Goal: Navigation & Orientation: Find specific page/section

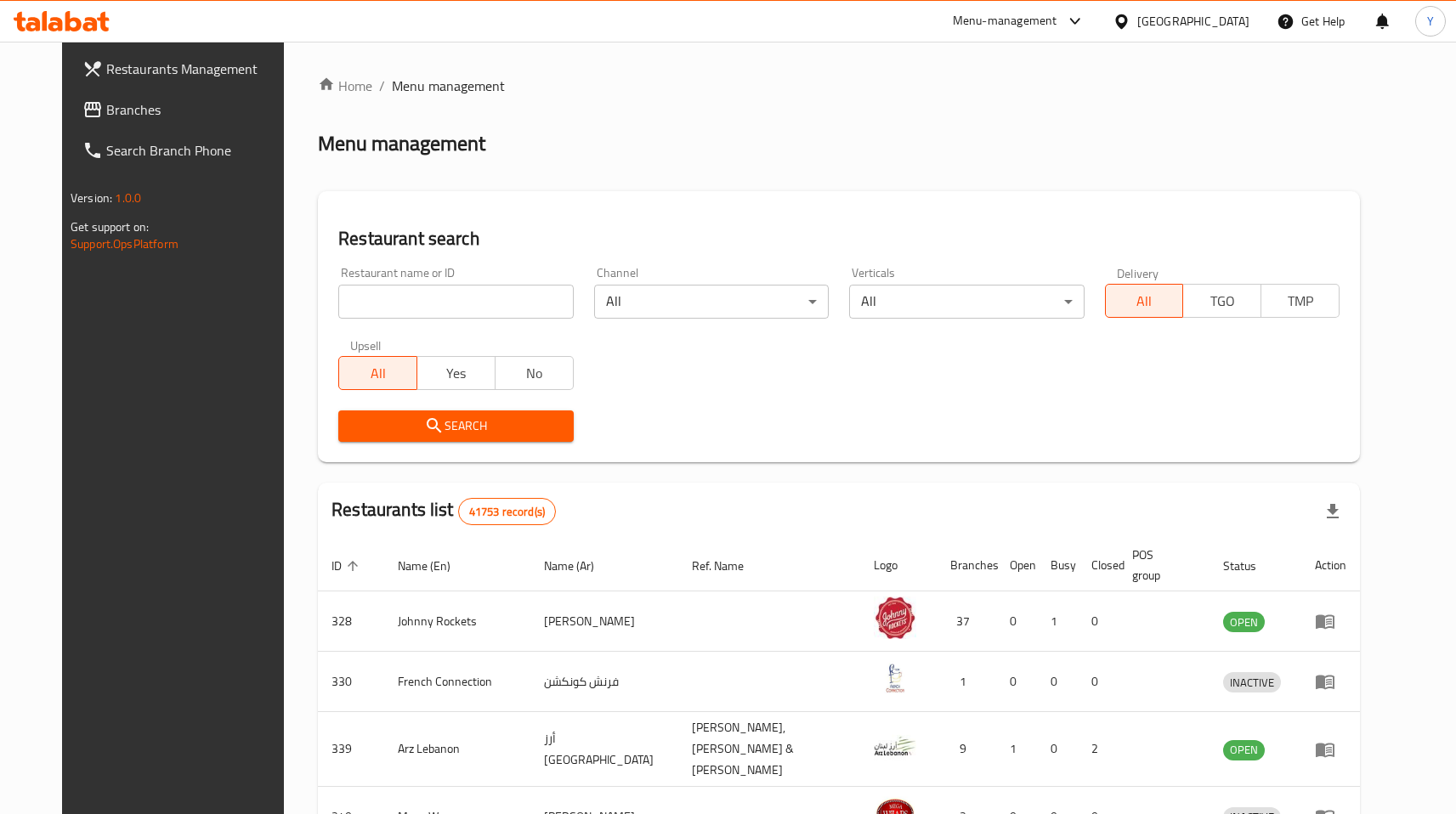
click at [390, 306] on input "search" at bounding box center [455, 301] width 234 height 34
click at [106, 114] on span "Branches" at bounding box center [198, 109] width 185 height 20
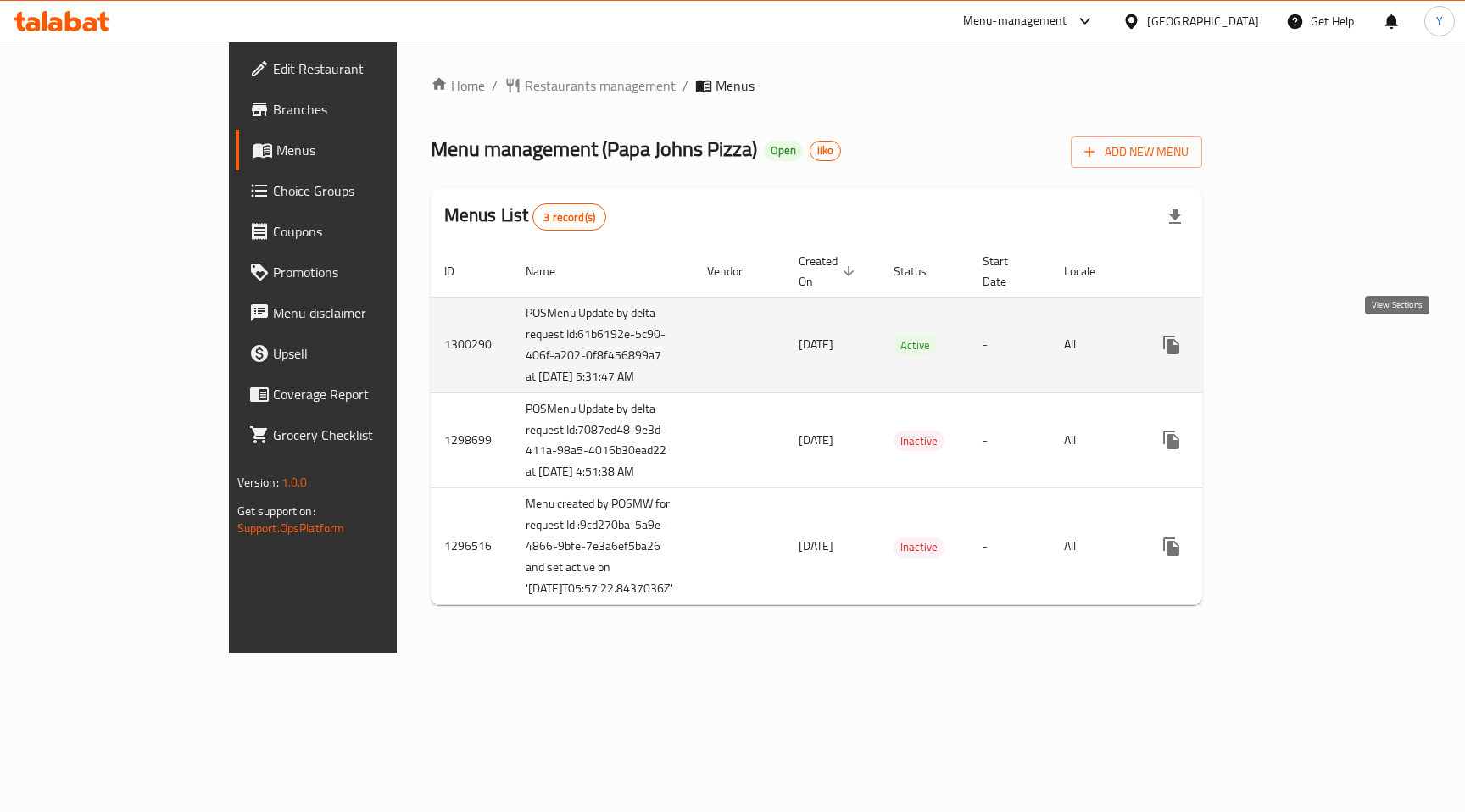
click at [1305, 345] on icon "enhanced table" at bounding box center [1293, 344] width 20 height 20
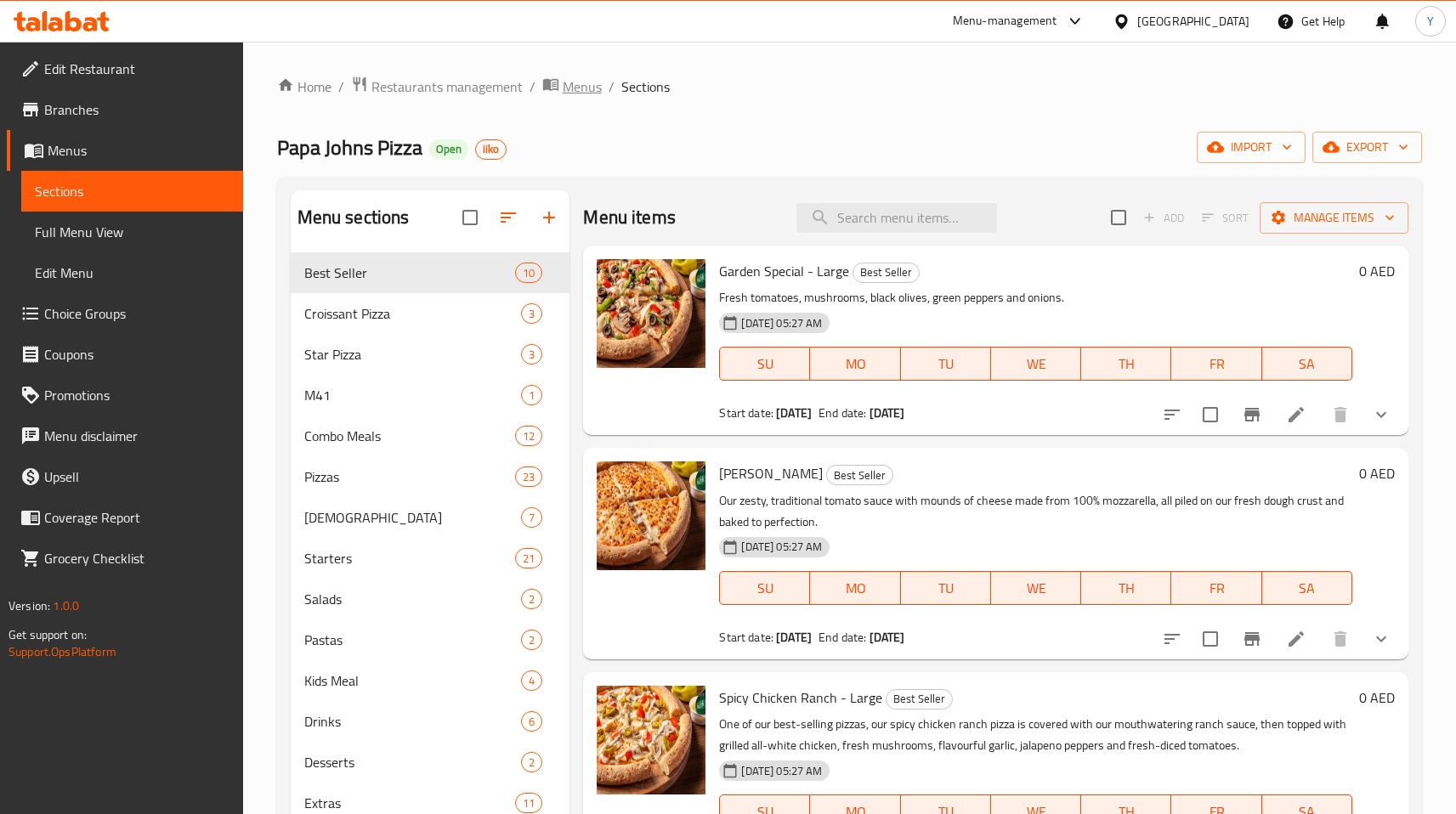
click at [573, 82] on span "Menus" at bounding box center [582, 86] width 40 height 20
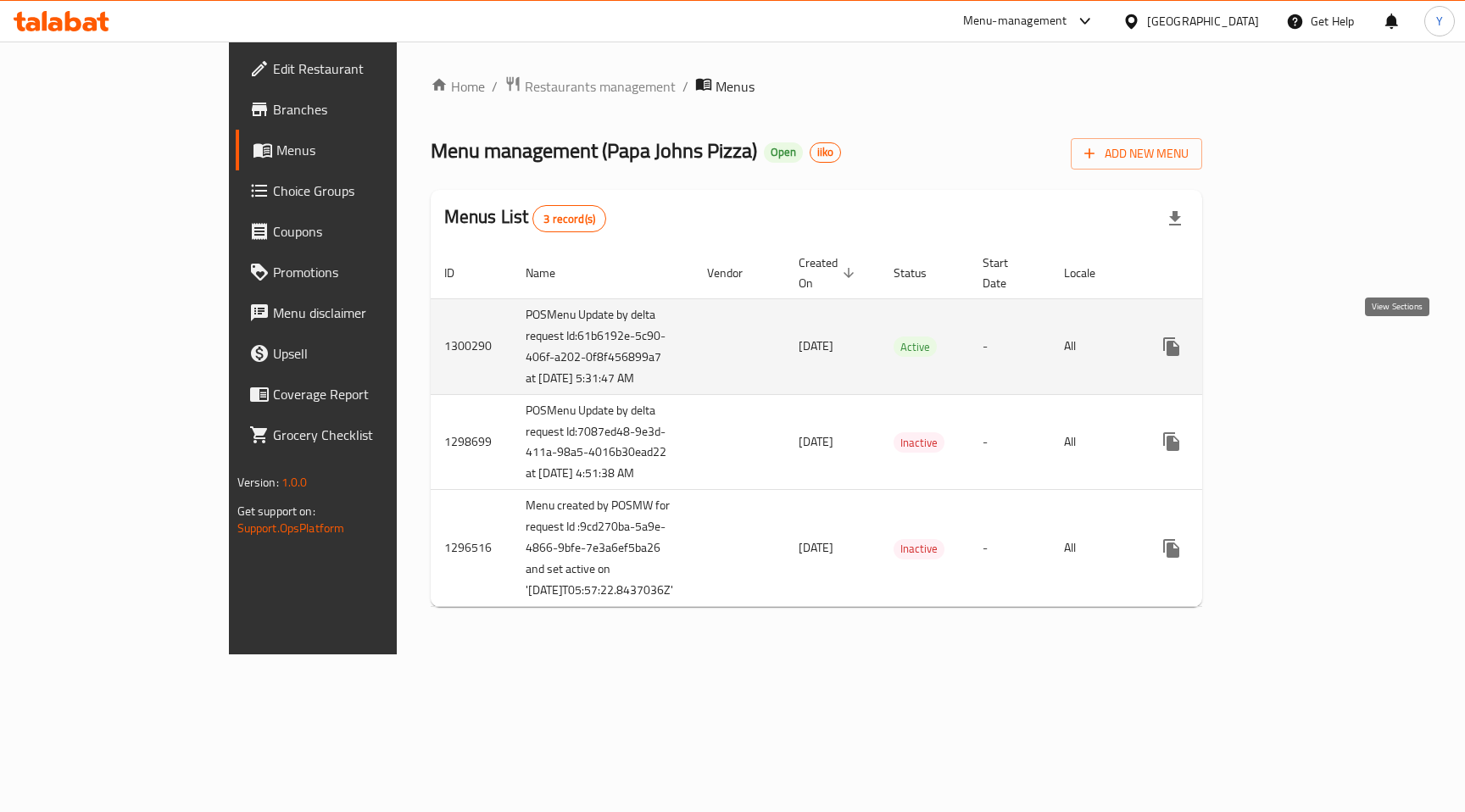
click at [1302, 354] on icon "enhanced table" at bounding box center [1293, 346] width 15 height 15
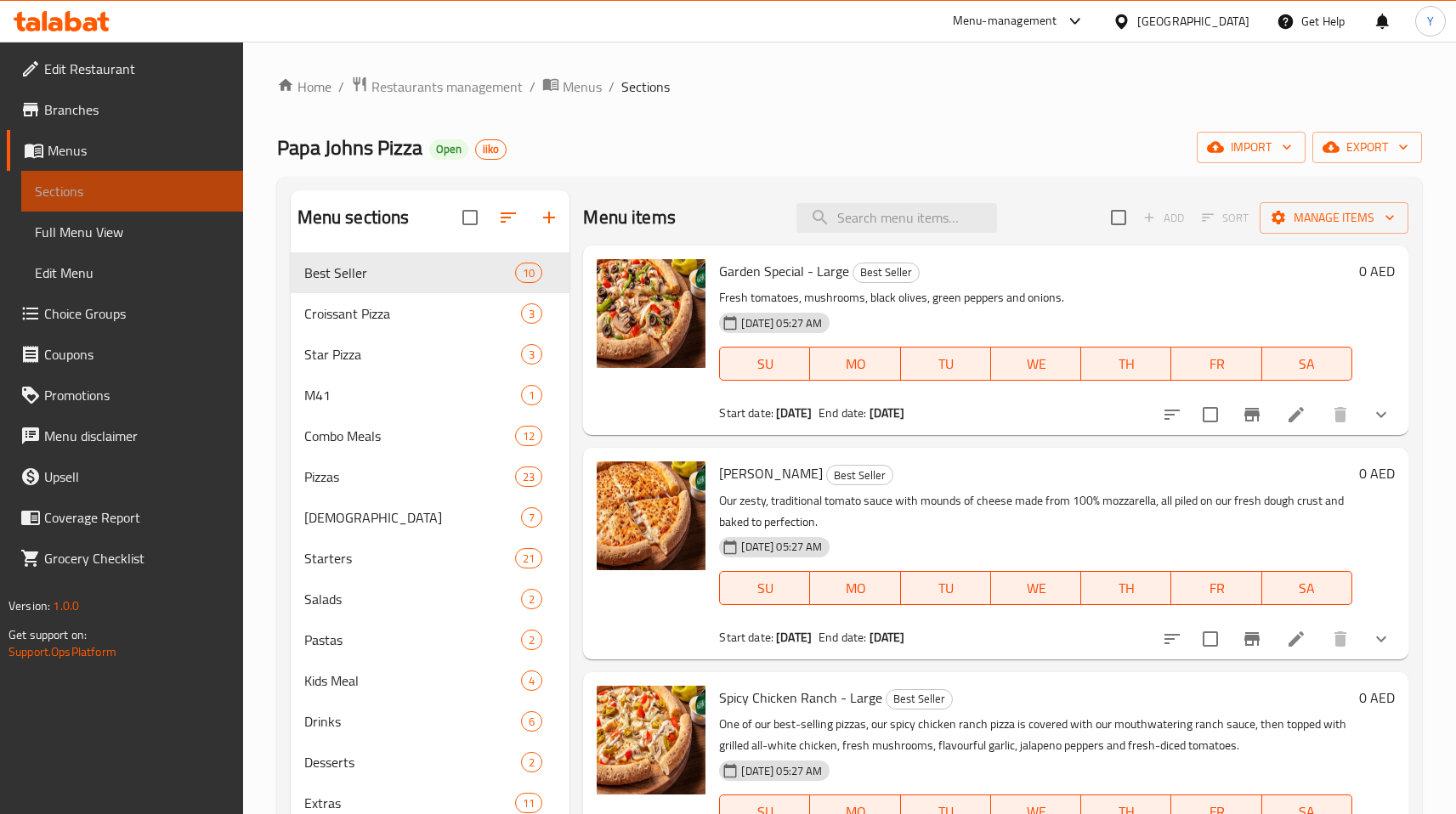
click at [66, 200] on span "Sections" at bounding box center [133, 191] width 195 height 20
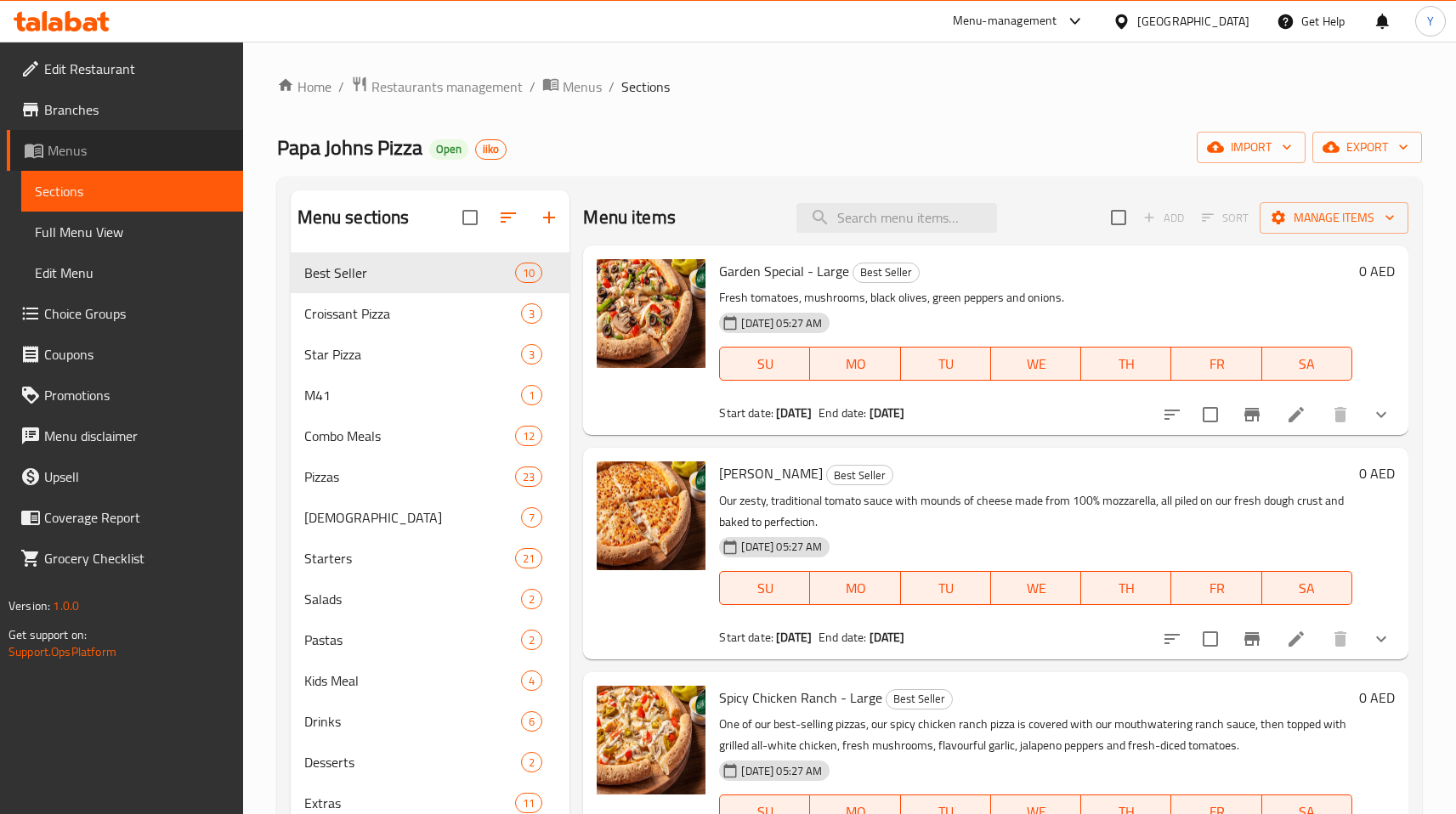
click at [80, 158] on span "Menus" at bounding box center [138, 150] width 182 height 20
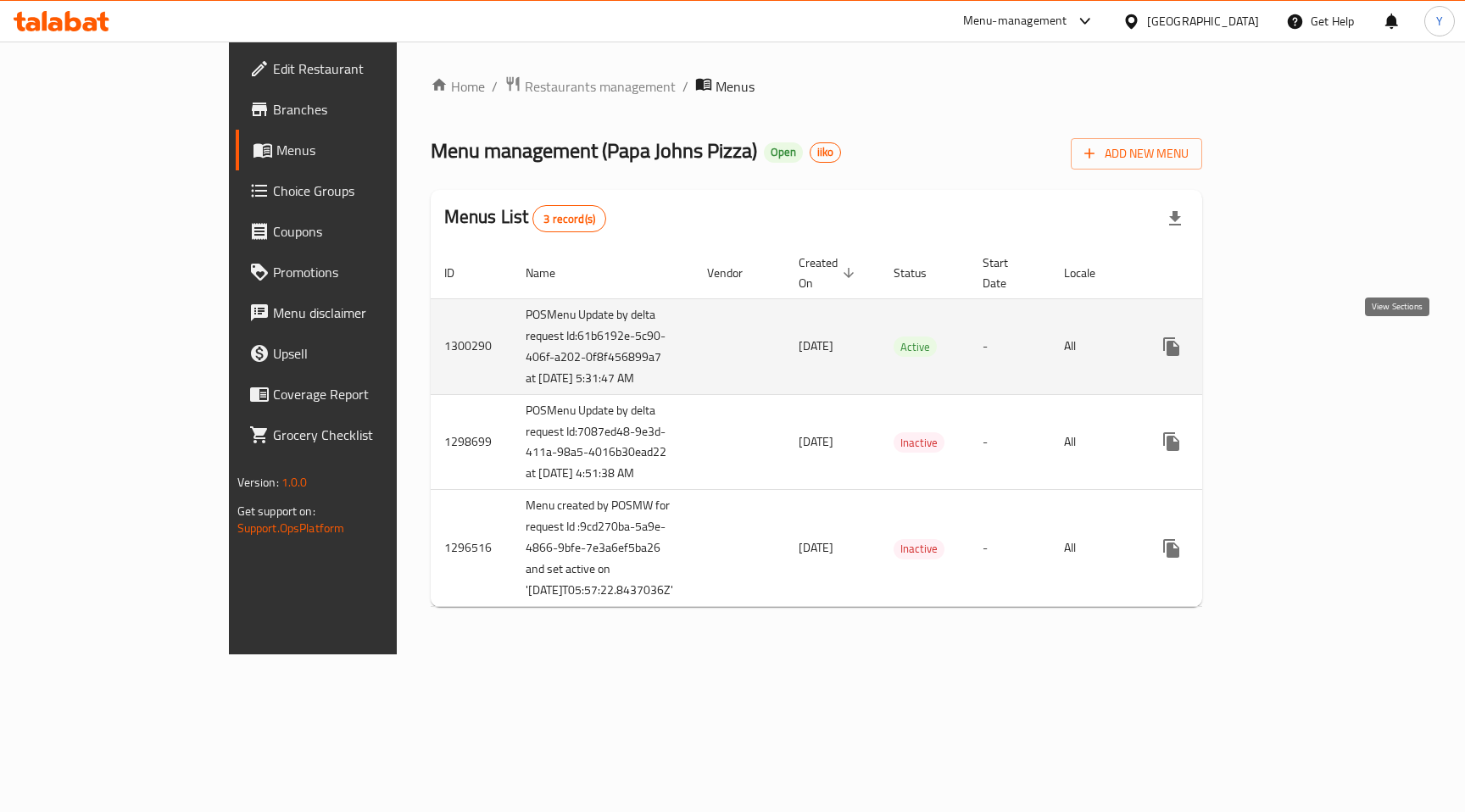
click at [1302, 350] on icon "enhanced table" at bounding box center [1293, 346] width 15 height 15
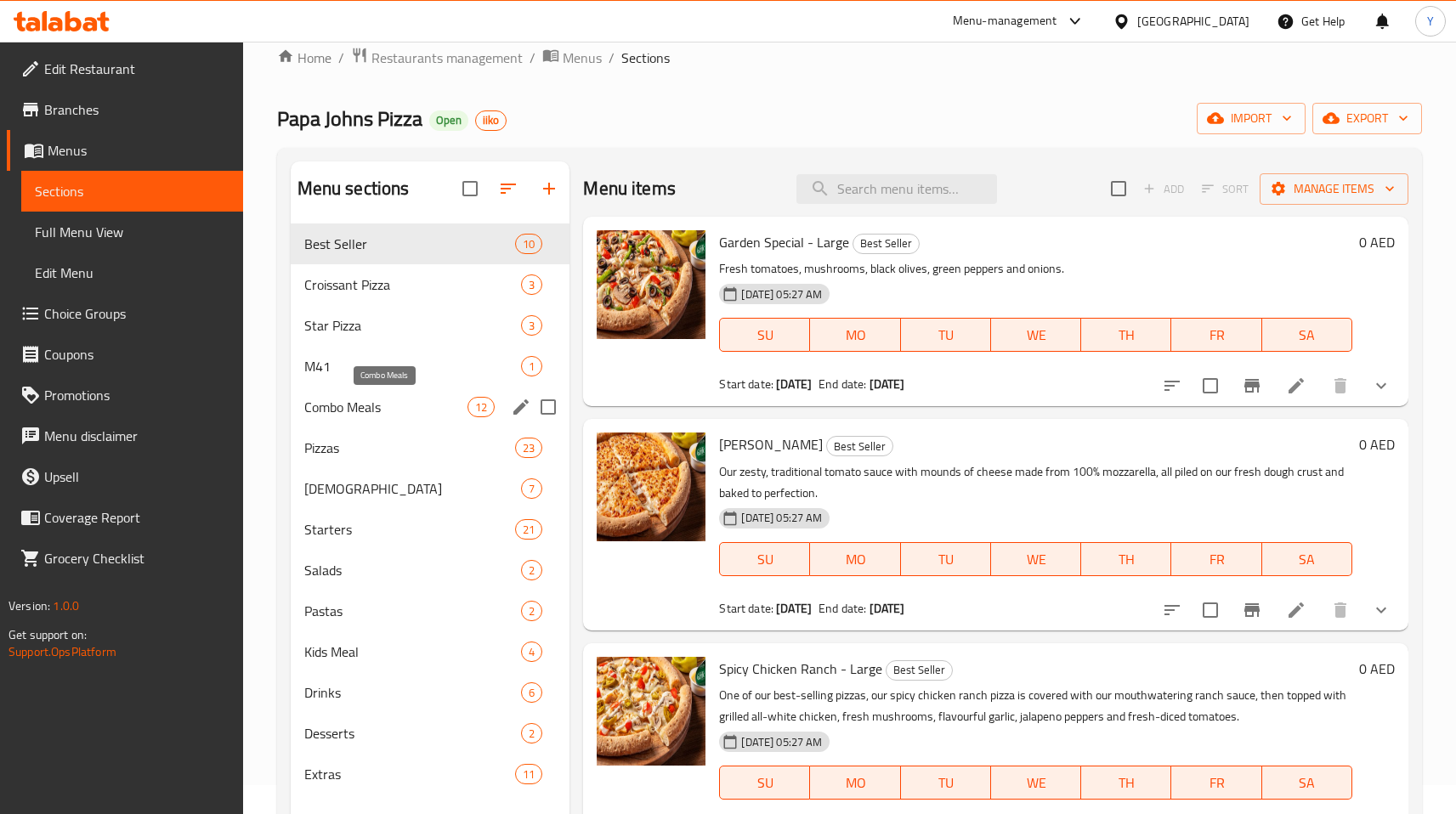
scroll to position [37, 0]
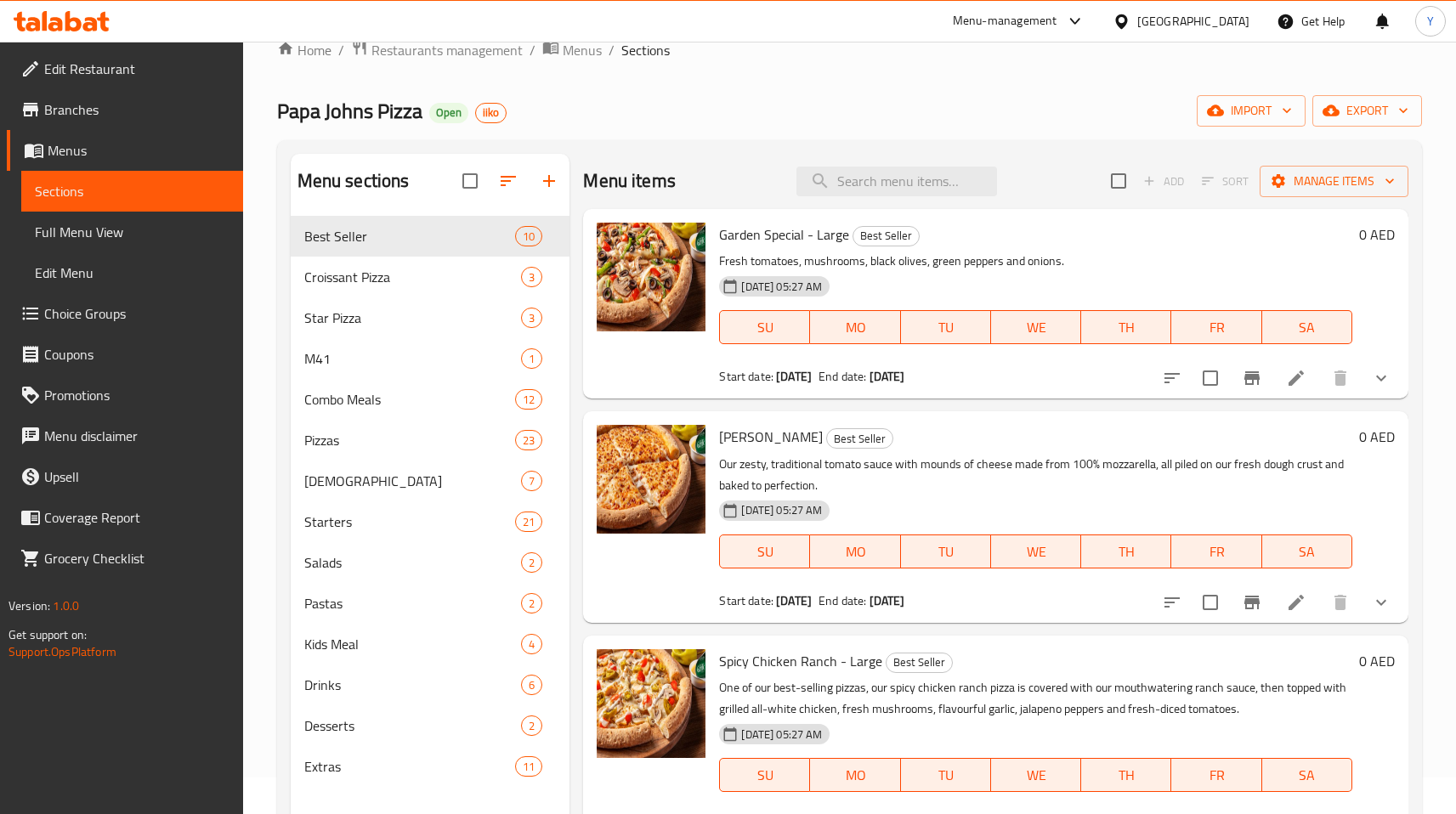
click at [137, 104] on span "Branches" at bounding box center [136, 109] width 185 height 20
